Goal: Task Accomplishment & Management: Manage account settings

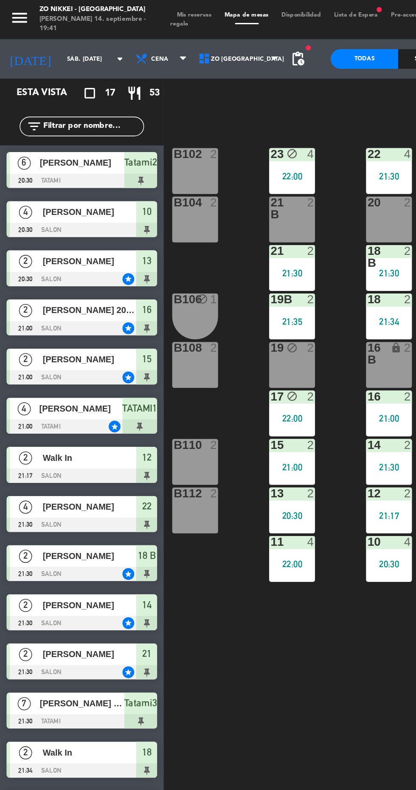
click at [39, 42] on input "sáb. [DATE]" at bounding box center [66, 38] width 54 height 13
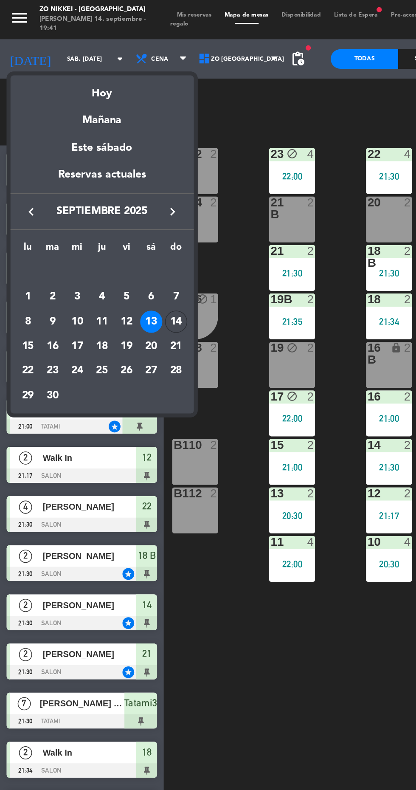
click at [50, 57] on div "Hoy" at bounding box center [66, 57] width 119 height 17
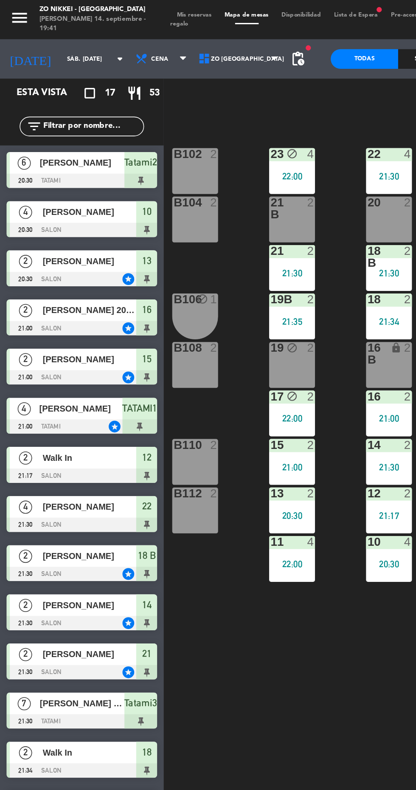
type input "dom. [DATE]"
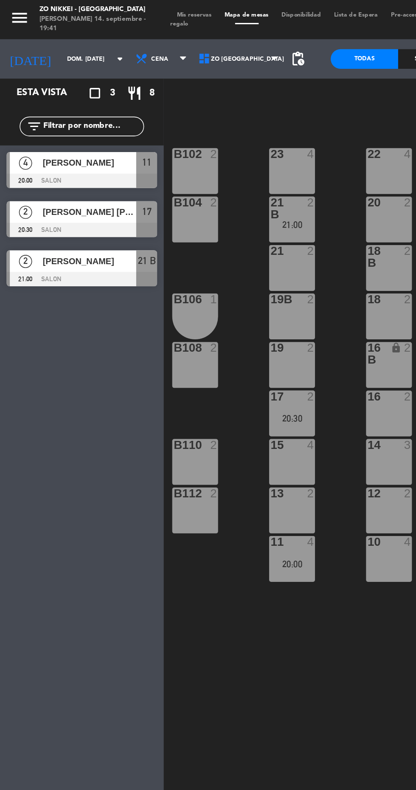
click at [33, 110] on div "[PERSON_NAME]" at bounding box center [58, 106] width 62 height 14
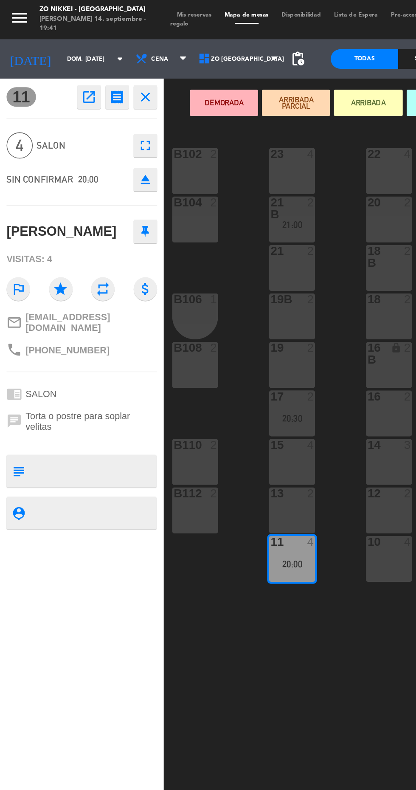
click at [56, 65] on icon "open_in_new" at bounding box center [58, 63] width 10 height 10
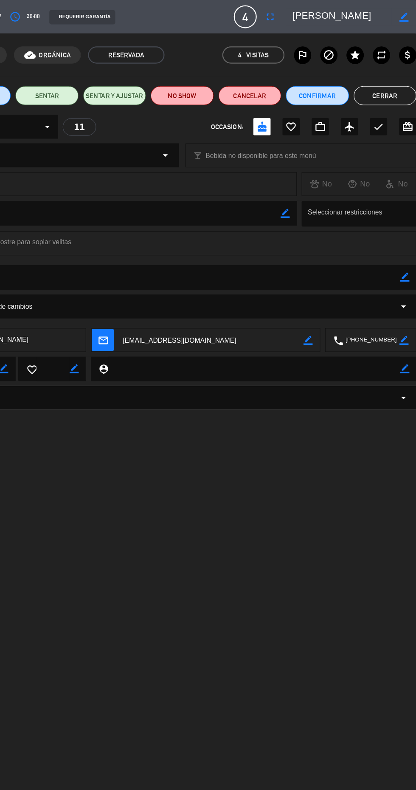
click at [291, 19] on icon "fullscreen" at bounding box center [286, 15] width 10 height 10
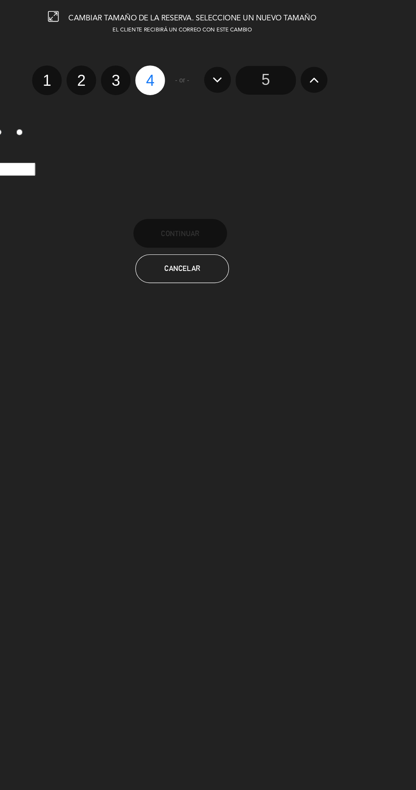
click at [326, 73] on icon at bounding box center [325, 71] width 9 height 14
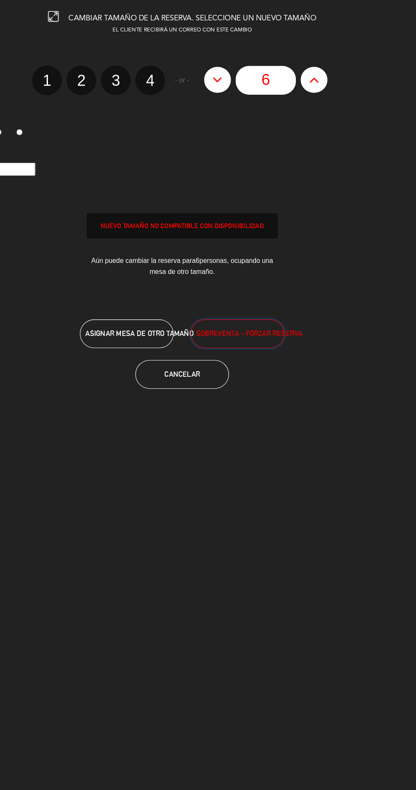
click at [282, 304] on button "SOBREVENTA - FORZAR RESERVA" at bounding box center [257, 296] width 83 height 25
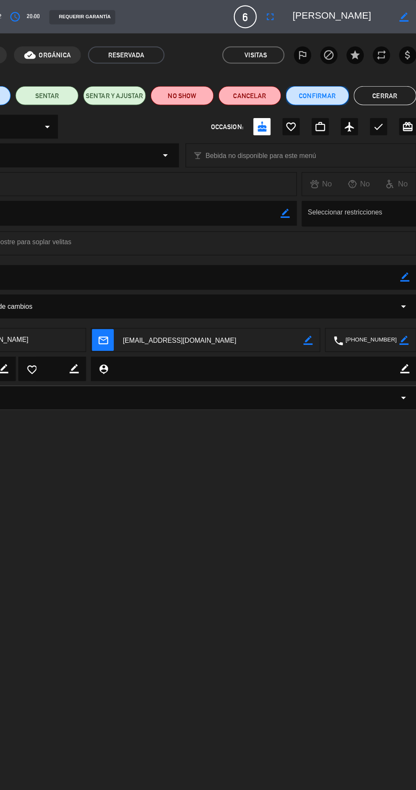
click at [317, 90] on button "Confirmar" at bounding box center [328, 84] width 56 height 17
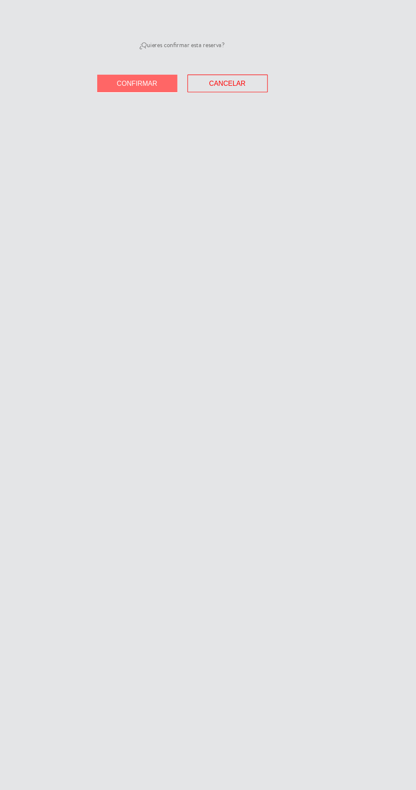
click at [175, 74] on span "Confirmar" at bounding box center [168, 73] width 36 height 7
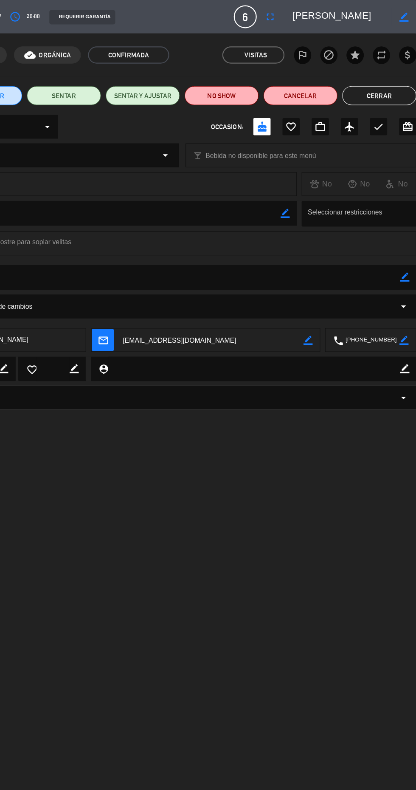
click at [360, 91] on button "Cerrar" at bounding box center [383, 84] width 66 height 17
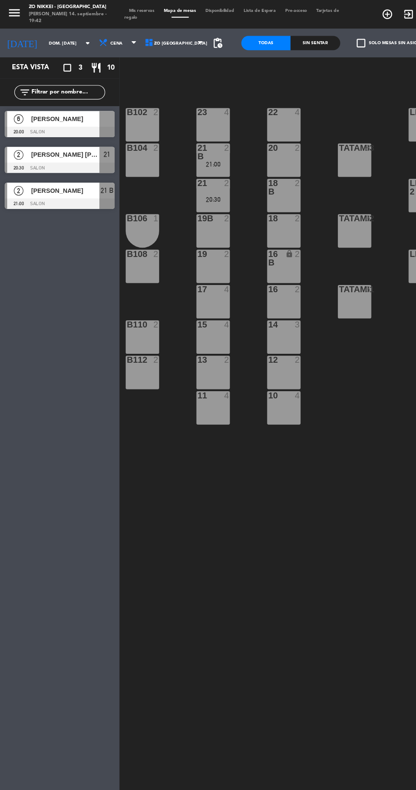
click at [60, 108] on span "[PERSON_NAME]" at bounding box center [58, 105] width 61 height 9
click at [207, 479] on div "22 4 23 4 B102 2 Living1 lock 6 LIVING4 lock 6 20 2 21 B 2 21:00 B104 2 Tatami3…" at bounding box center [263, 434] width 306 height 707
click at [202, 333] on div "13 2" at bounding box center [190, 331] width 30 height 30
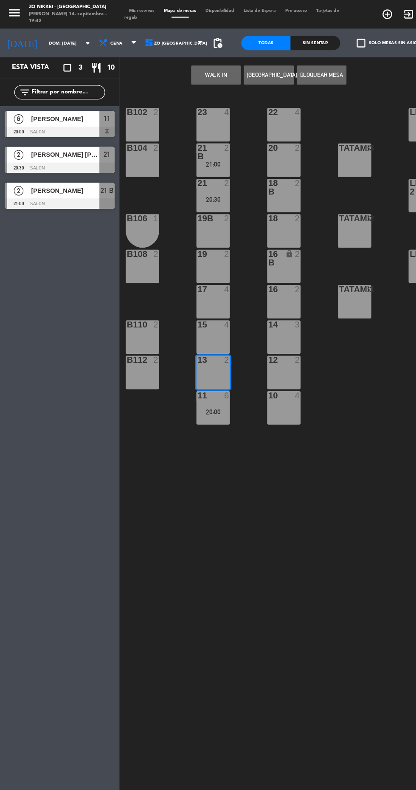
click at [297, 70] on button "Bloquear Mesa" at bounding box center [286, 66] width 44 height 17
